Goal: Information Seeking & Learning: Learn about a topic

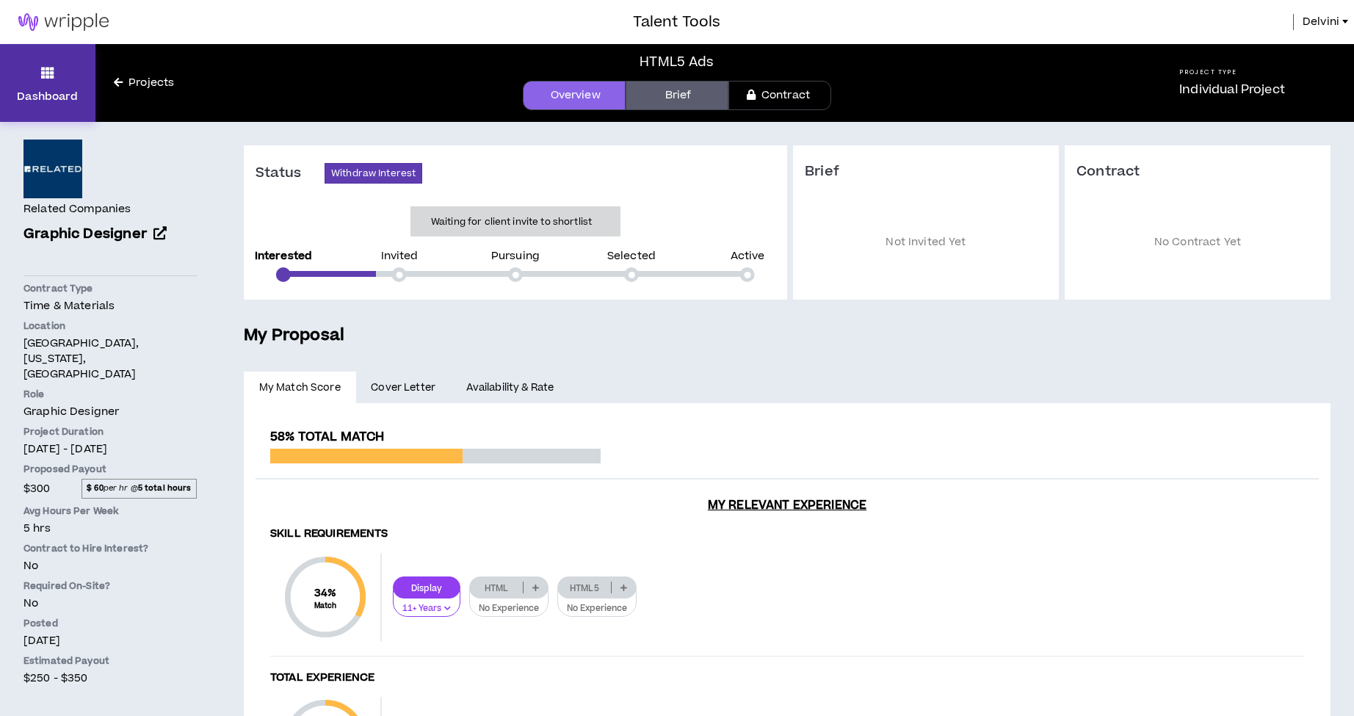
click at [57, 74] on link "Dashboard" at bounding box center [47, 83] width 95 height 78
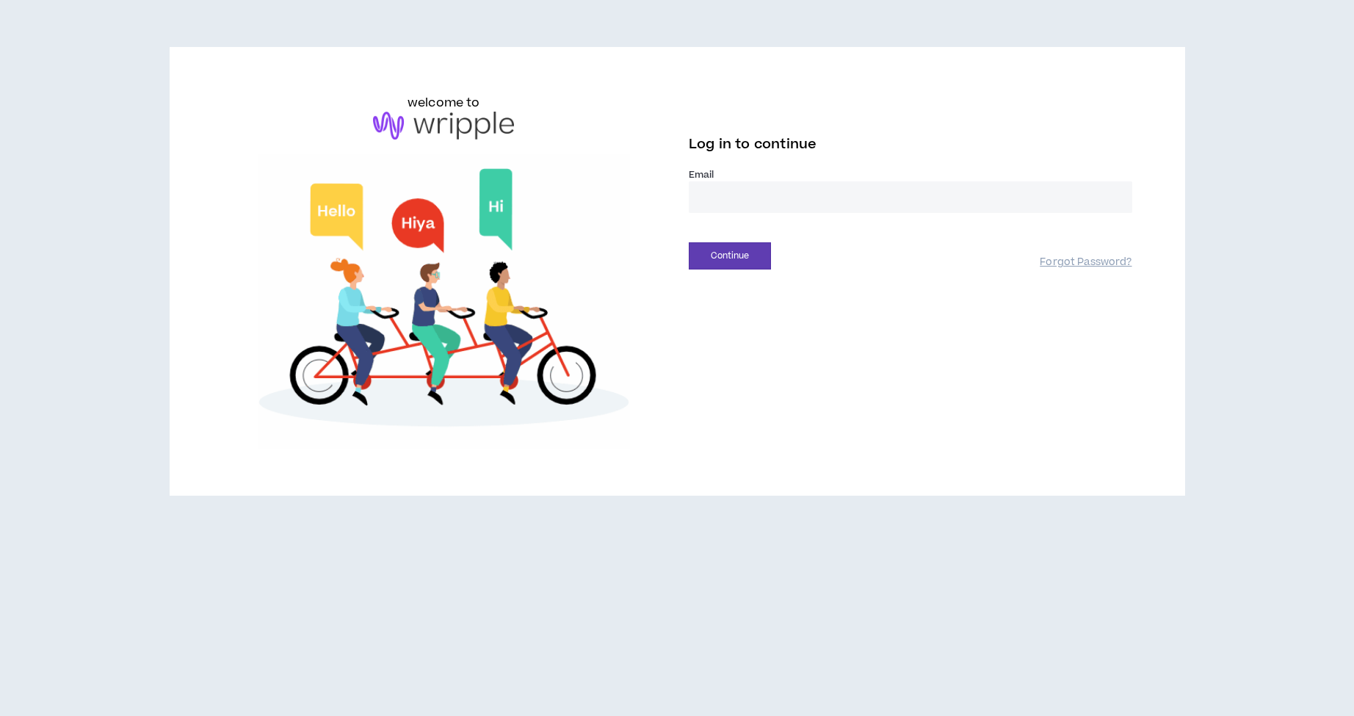
type input "**********"
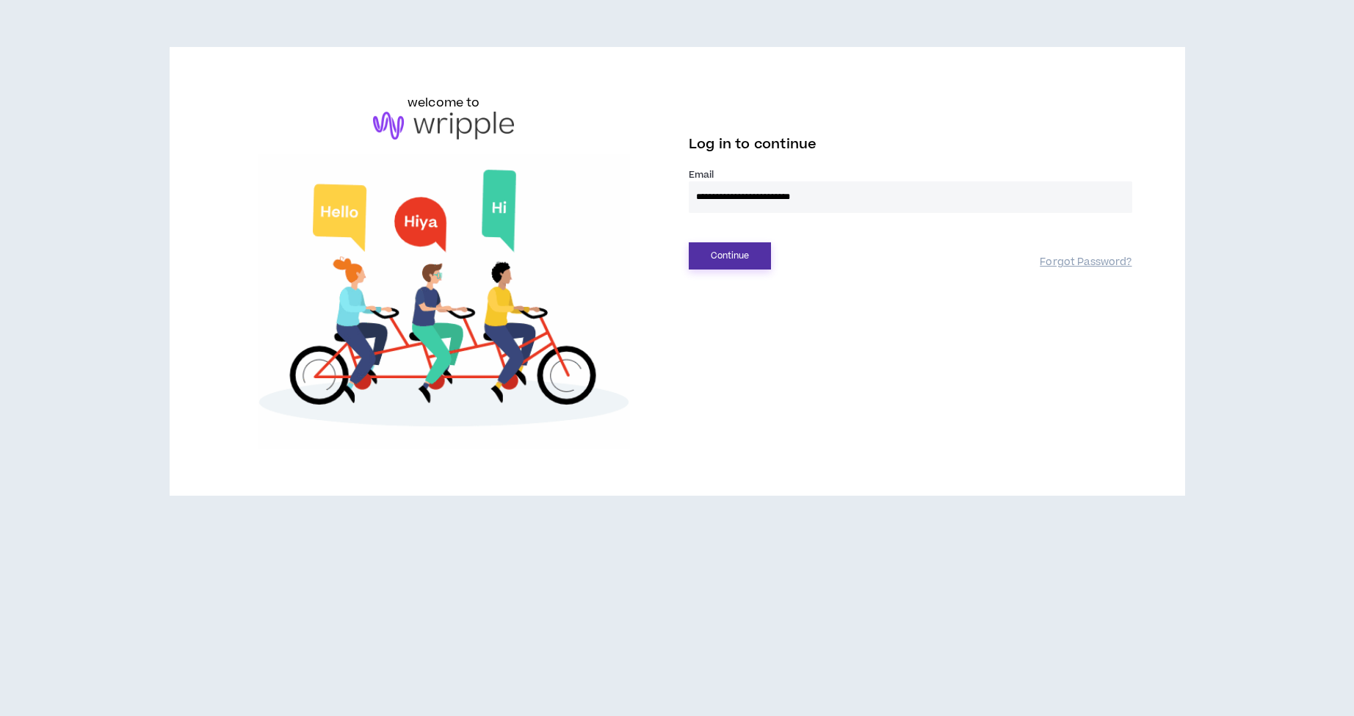
click at [744, 256] on button "Continue" at bounding box center [730, 255] width 82 height 27
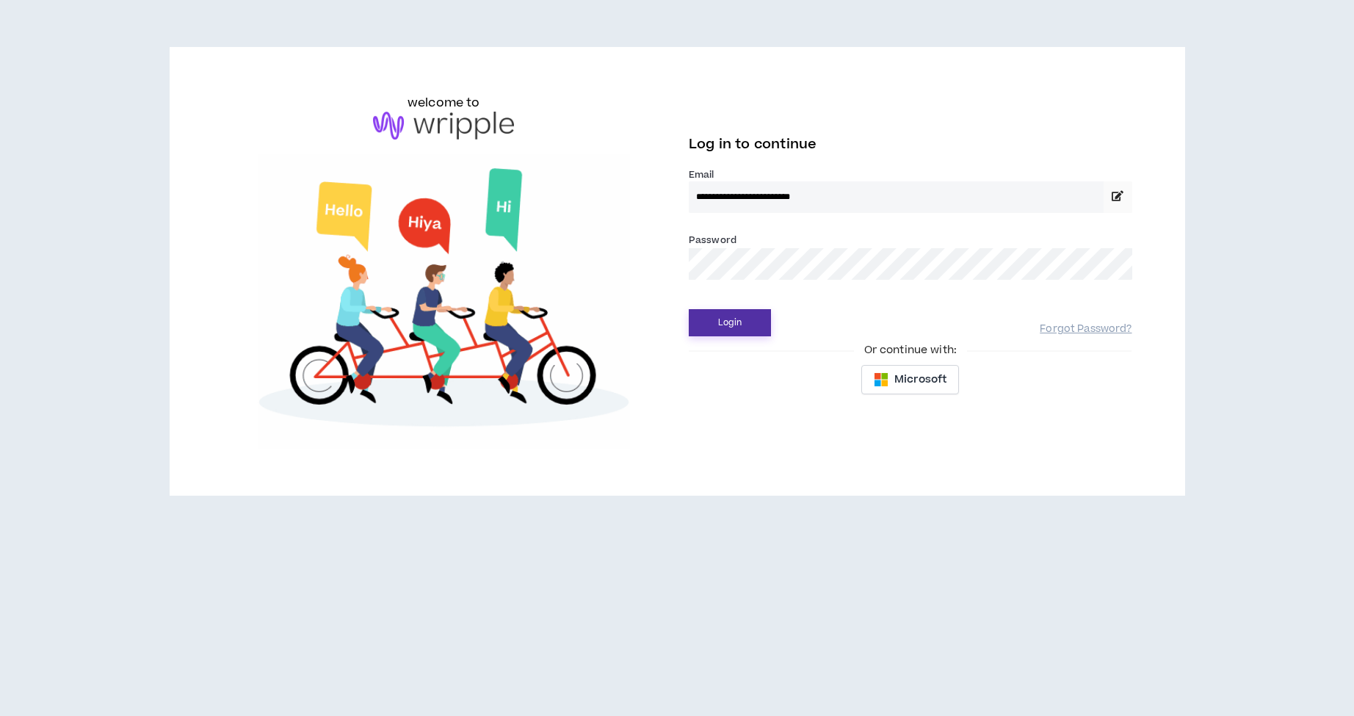
click at [754, 315] on button "Login" at bounding box center [730, 322] width 82 height 27
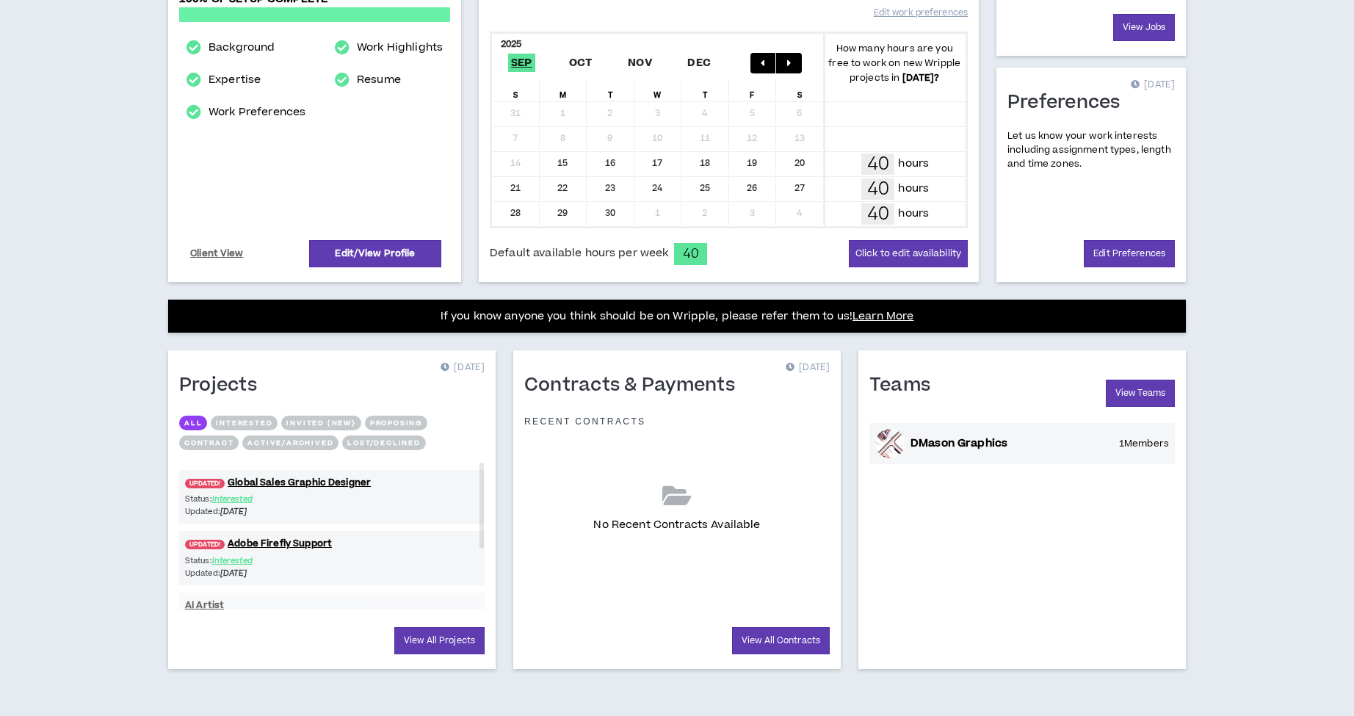
scroll to position [287, 0]
click at [332, 485] on link "UPDATED! Global Sales Graphic Designer" at bounding box center [331, 483] width 305 height 14
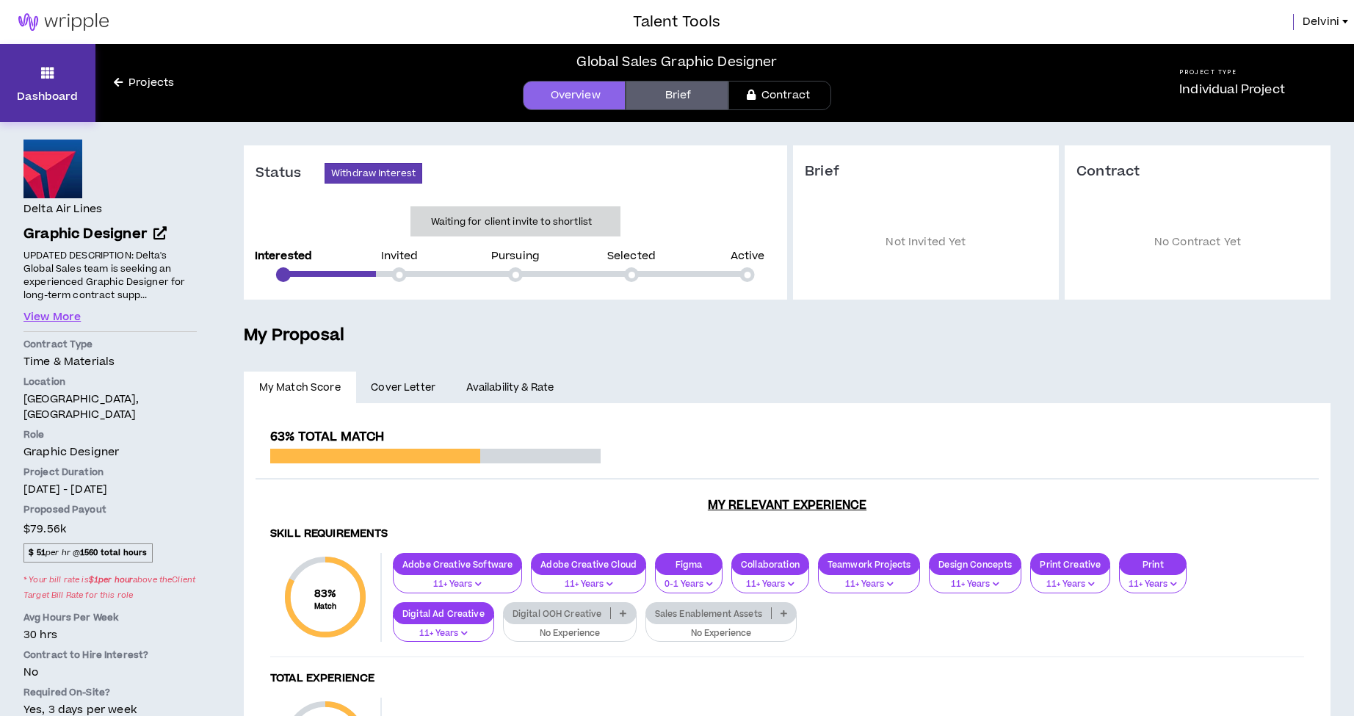
click at [45, 86] on link "Dashboard" at bounding box center [47, 83] width 95 height 78
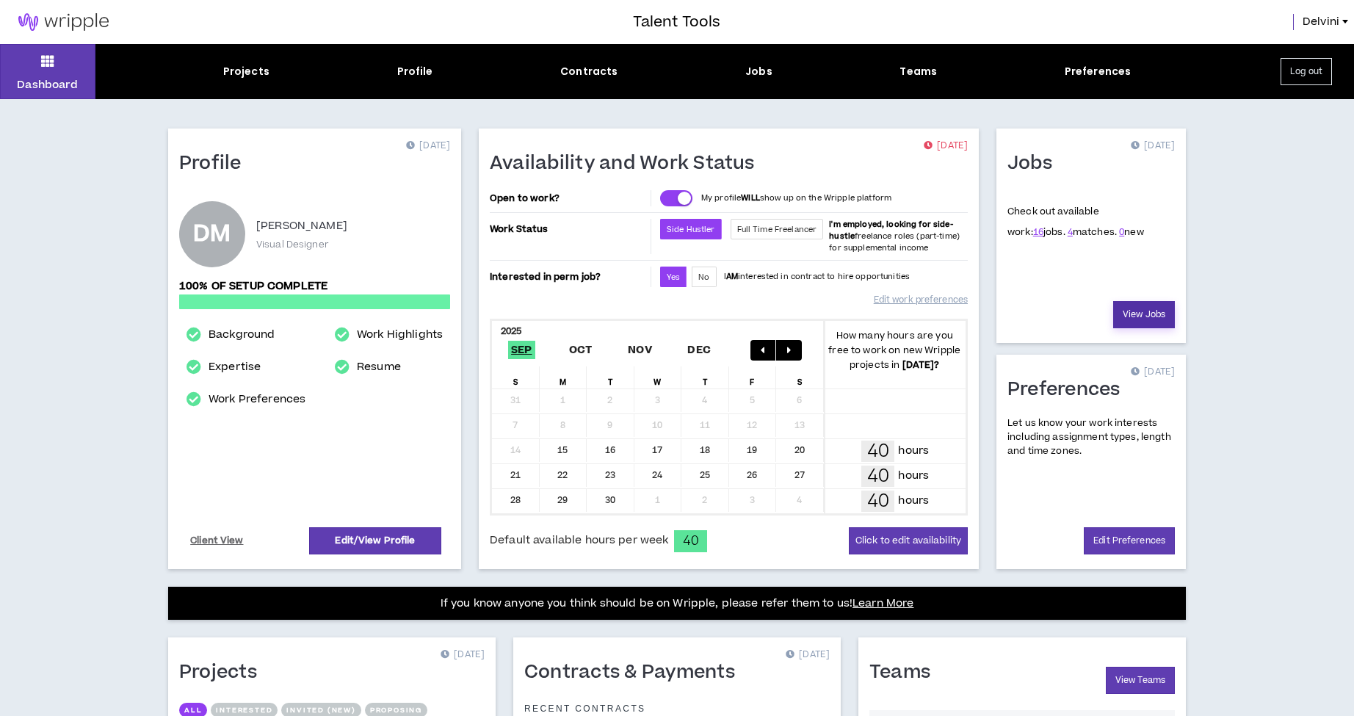
click at [1141, 315] on link "View Jobs" at bounding box center [1144, 314] width 62 height 27
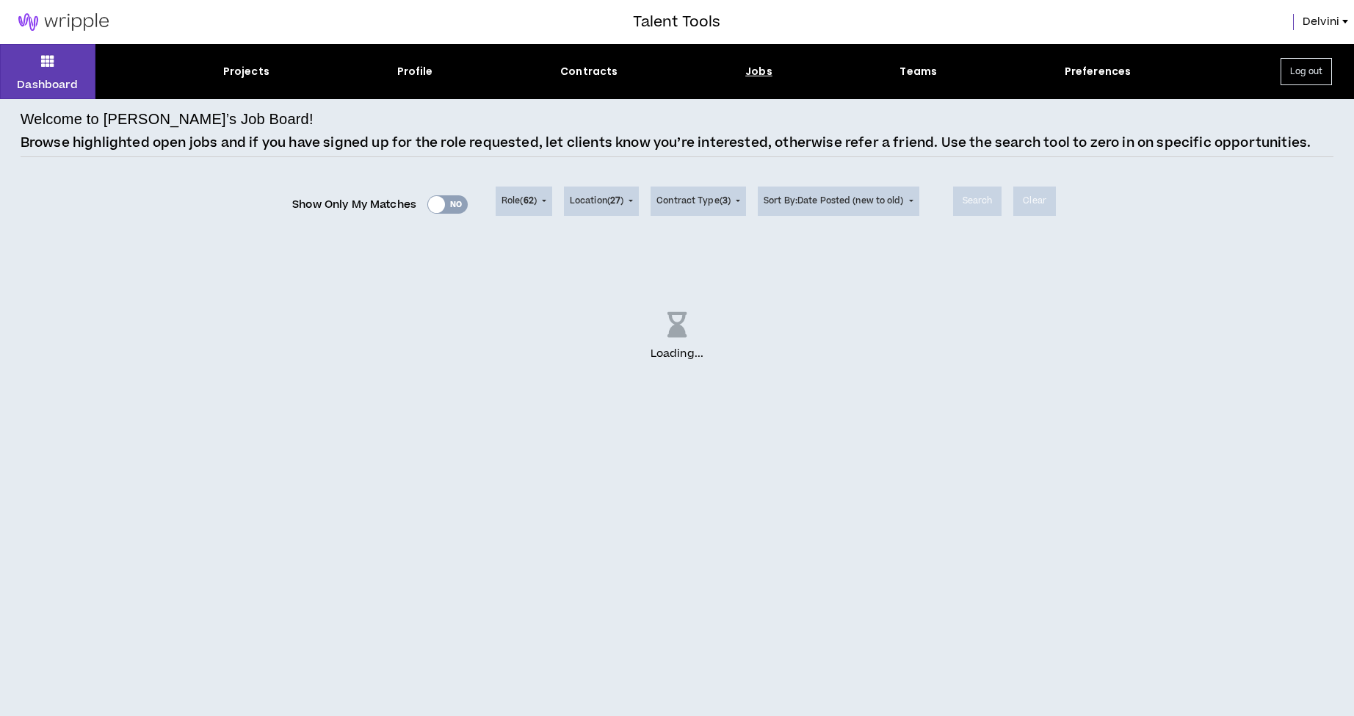
click at [443, 200] on div "Show Only My Matches Yes No" at bounding box center [379, 205] width 175 height 22
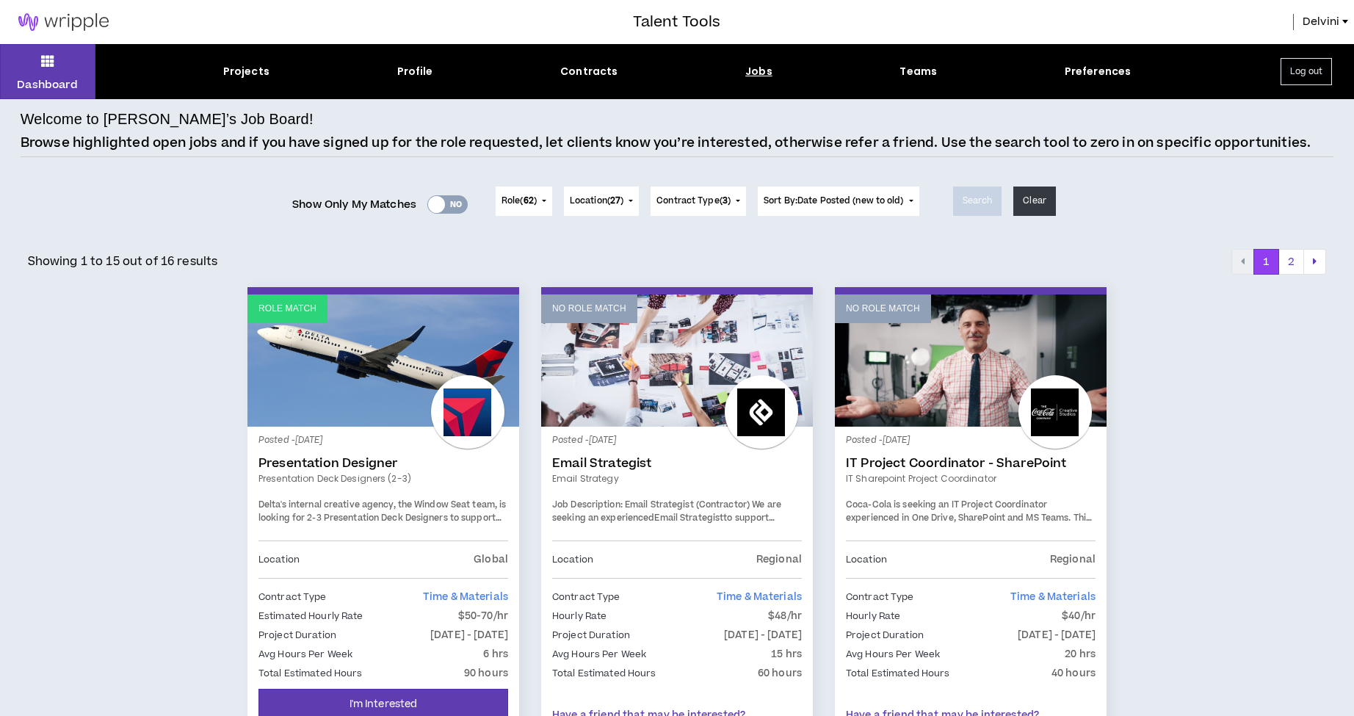
click at [449, 205] on div "Yes No" at bounding box center [447, 204] width 40 height 18
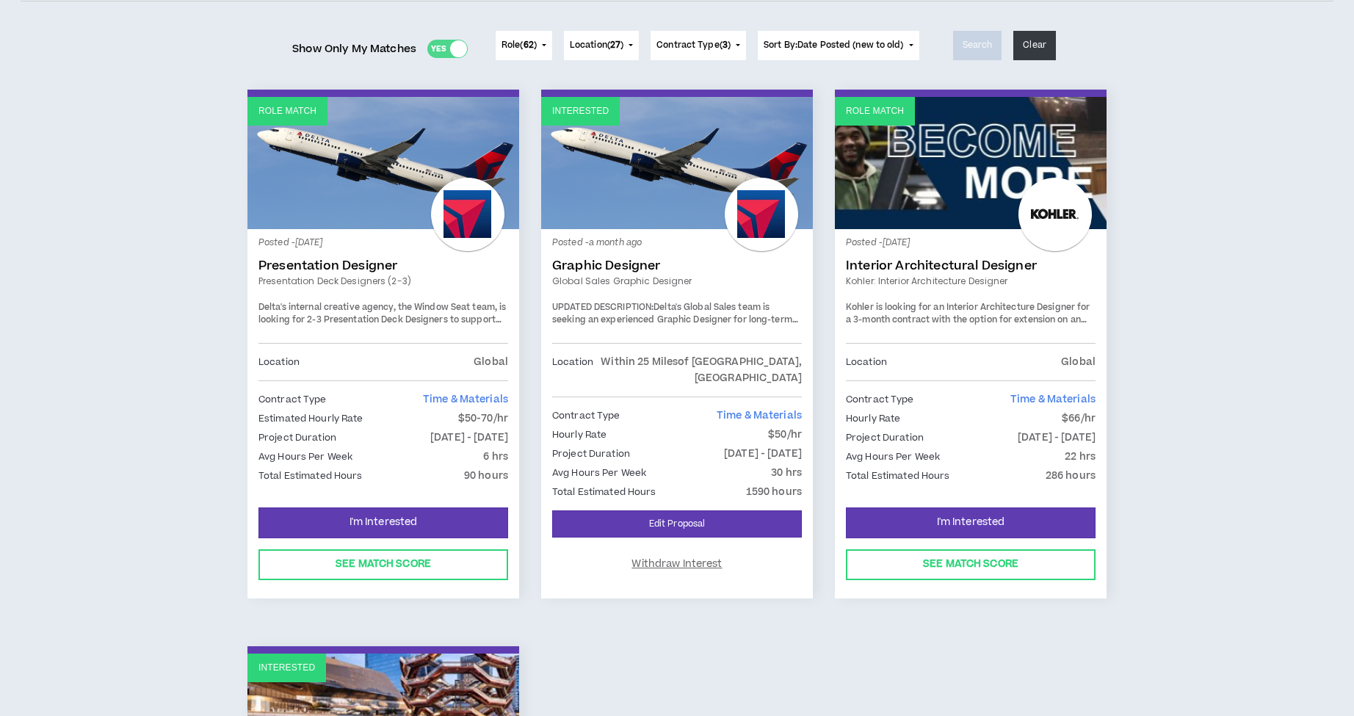
scroll to position [159, 0]
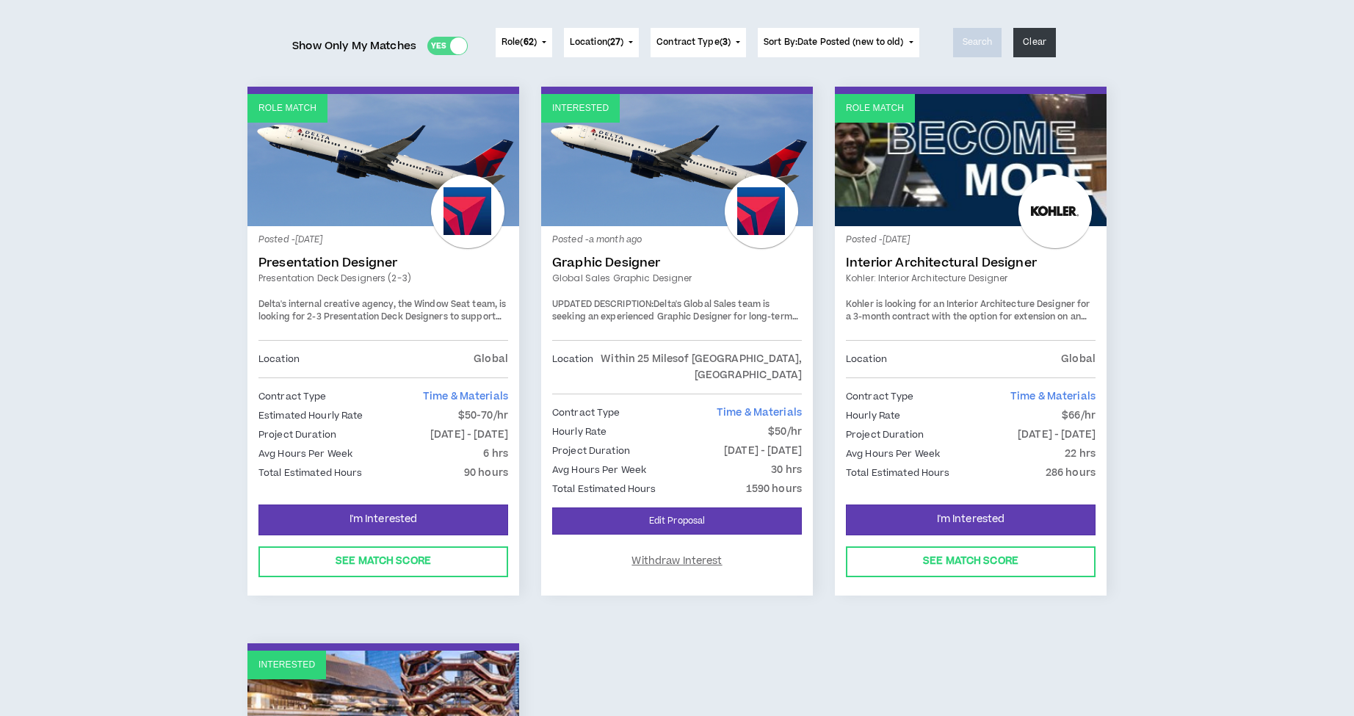
click at [999, 272] on link "Kohler: Interior Architecture Designer" at bounding box center [971, 278] width 250 height 13
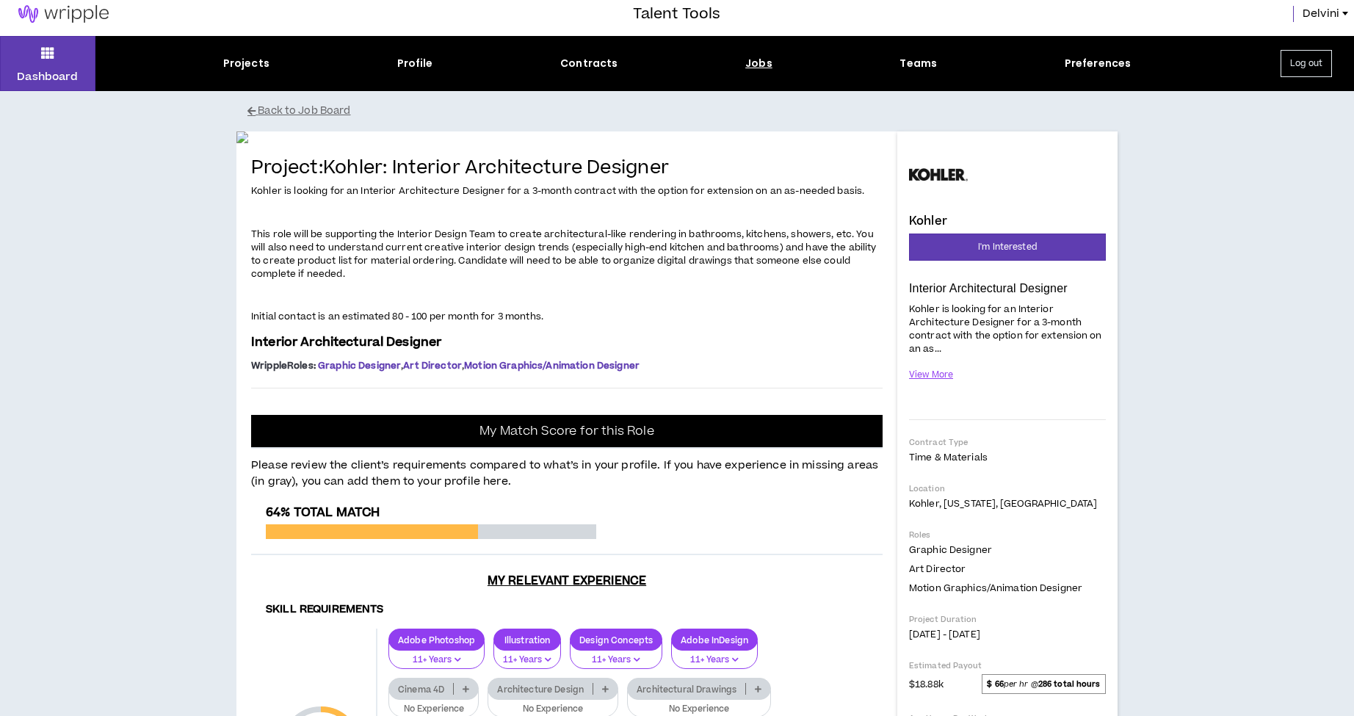
scroll to position [1, 0]
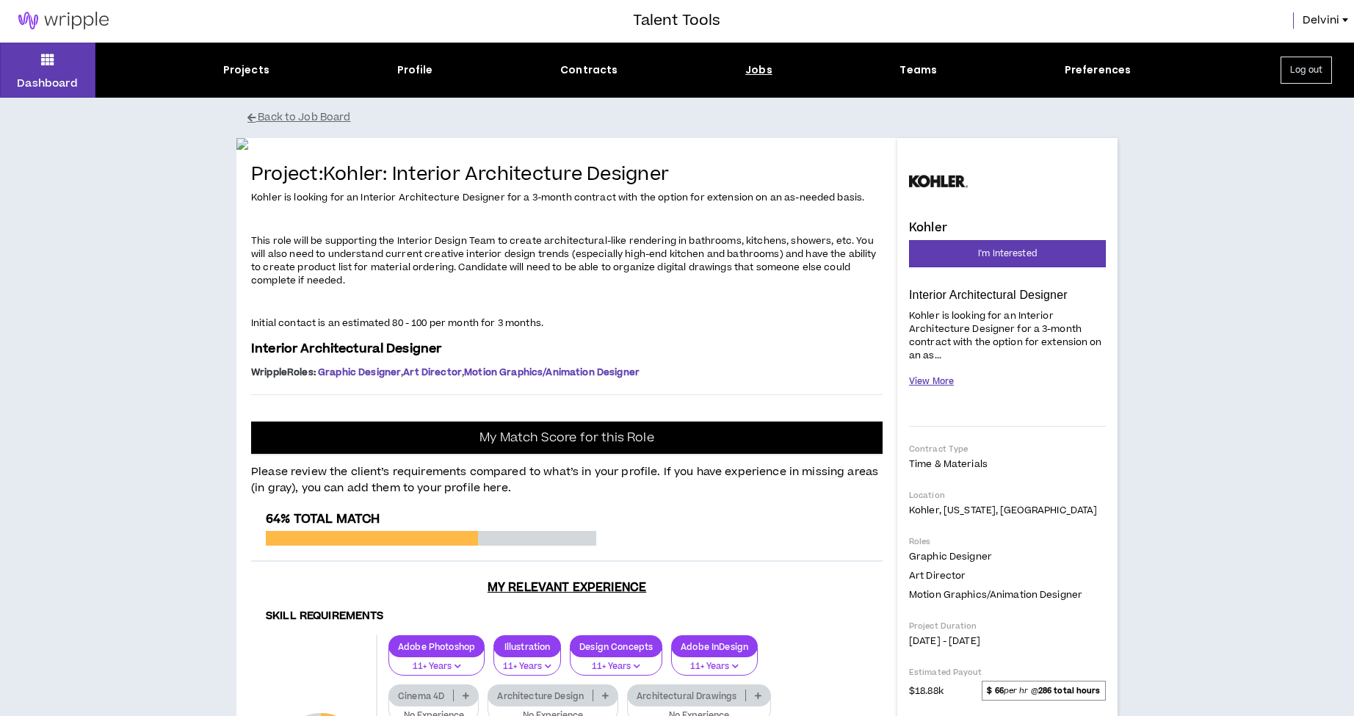
click at [933, 384] on button "View More" at bounding box center [931, 382] width 45 height 26
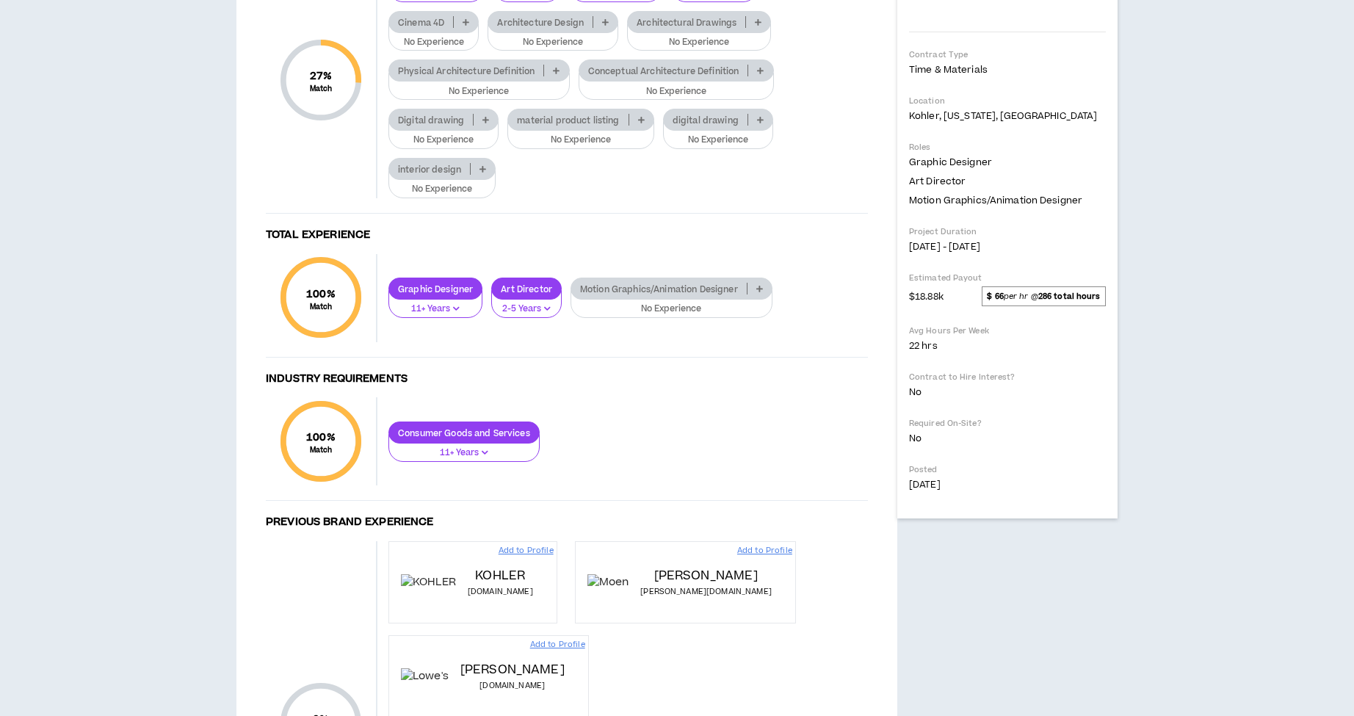
scroll to position [675, 0]
